Goal: Find contact information: Find contact information

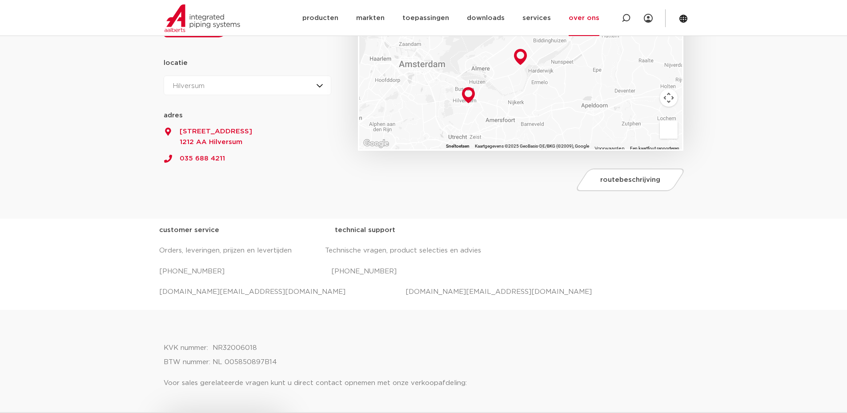
drag, startPoint x: 325, startPoint y: 271, endPoint x: 412, endPoint y: 274, distance: 87.3
click at [412, 274] on p "[PHONE_NUMBER] [PHONE_NUMBER]" at bounding box center [423, 272] width 529 height 14
drag, startPoint x: 147, startPoint y: 267, endPoint x: 228, endPoint y: 273, distance: 80.7
click at [228, 273] on div "customer service technical support Orders, leveringen, prijzen en levertijden T…" at bounding box center [423, 264] width 847 height 91
click at [228, 273] on p "[PHONE_NUMBER] [PHONE_NUMBER]" at bounding box center [423, 272] width 529 height 14
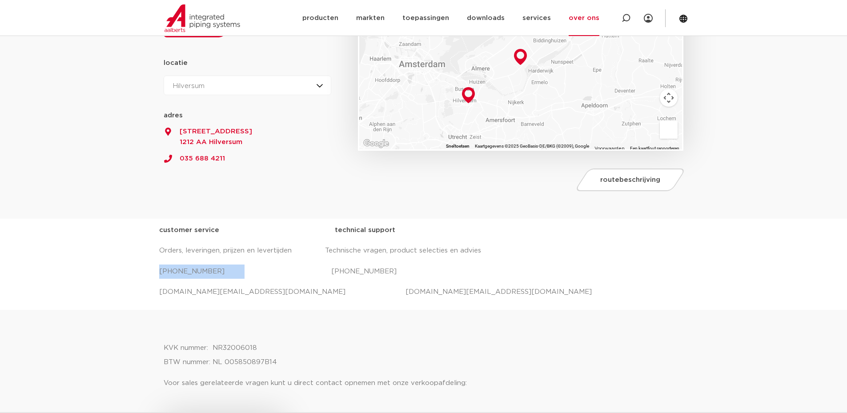
drag, startPoint x: 234, startPoint y: 267, endPoint x: 158, endPoint y: 262, distance: 76.2
click at [158, 262] on div "customer service technical support Orders, leveringen, prijzen en levertijden T…" at bounding box center [423, 264] width 847 height 91
click at [173, 262] on div "customer service technical support Orders, leveringen, prijzen en levertijden T…" at bounding box center [423, 261] width 529 height 76
drag, startPoint x: 159, startPoint y: 267, endPoint x: 225, endPoint y: 274, distance: 66.2
click at [225, 274] on p "[PHONE_NUMBER] [PHONE_NUMBER]" at bounding box center [423, 272] width 529 height 14
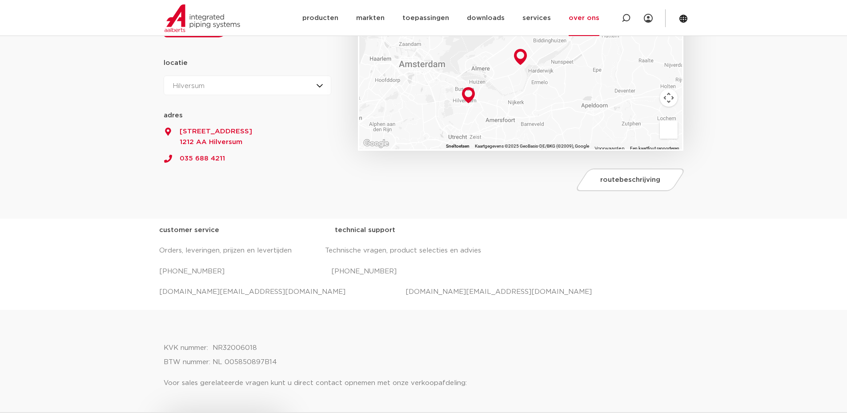
click at [242, 273] on p "[PHONE_NUMBER] [PHONE_NUMBER]" at bounding box center [423, 272] width 529 height 14
drag, startPoint x: 235, startPoint y: 266, endPoint x: 164, endPoint y: 274, distance: 71.6
click at [164, 274] on p "[PHONE_NUMBER] [PHONE_NUMBER]" at bounding box center [423, 272] width 529 height 14
click at [255, 275] on p "[PHONE_NUMBER] [PHONE_NUMBER]" at bounding box center [423, 272] width 529 height 14
